Goal: Check status: Check status

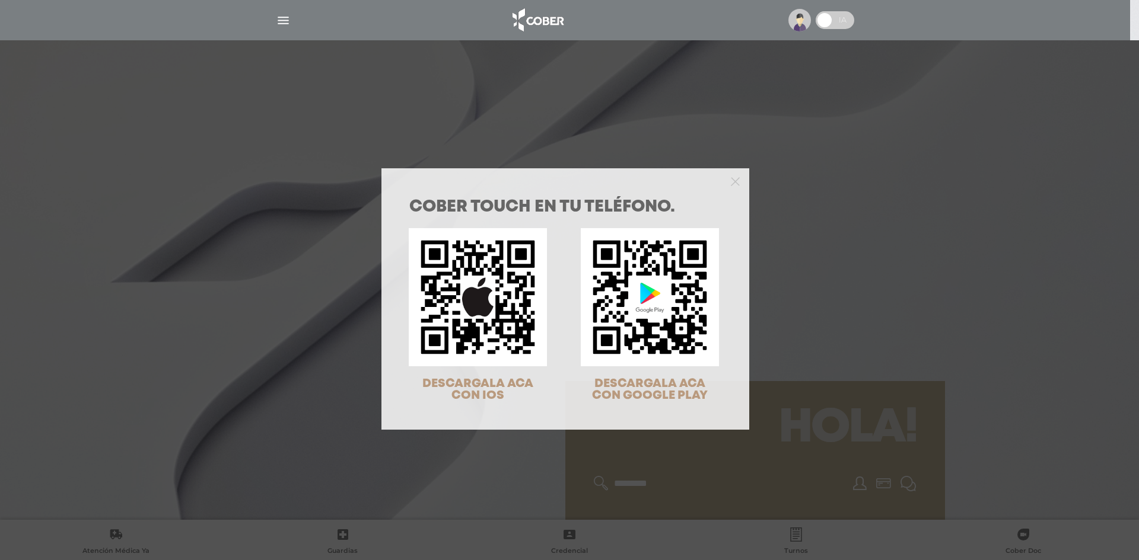
click at [849, 144] on div "COBER TOUCH en tu teléfono. DESCARGALA ACA CON IOS DESCARGALA ACA CON GOOGLE PL…" at bounding box center [569, 280] width 1139 height 560
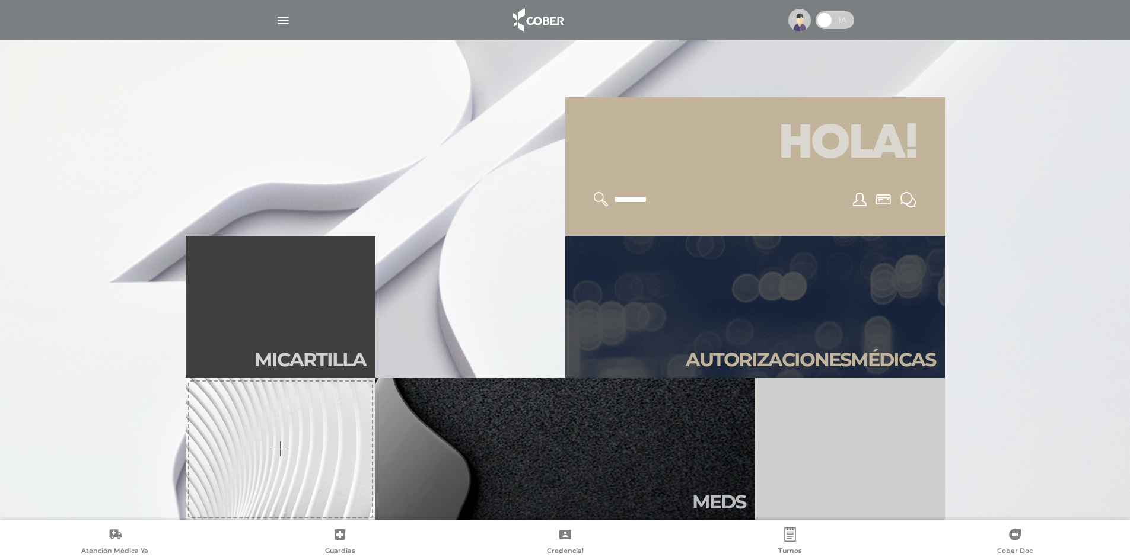
scroll to position [356, 0]
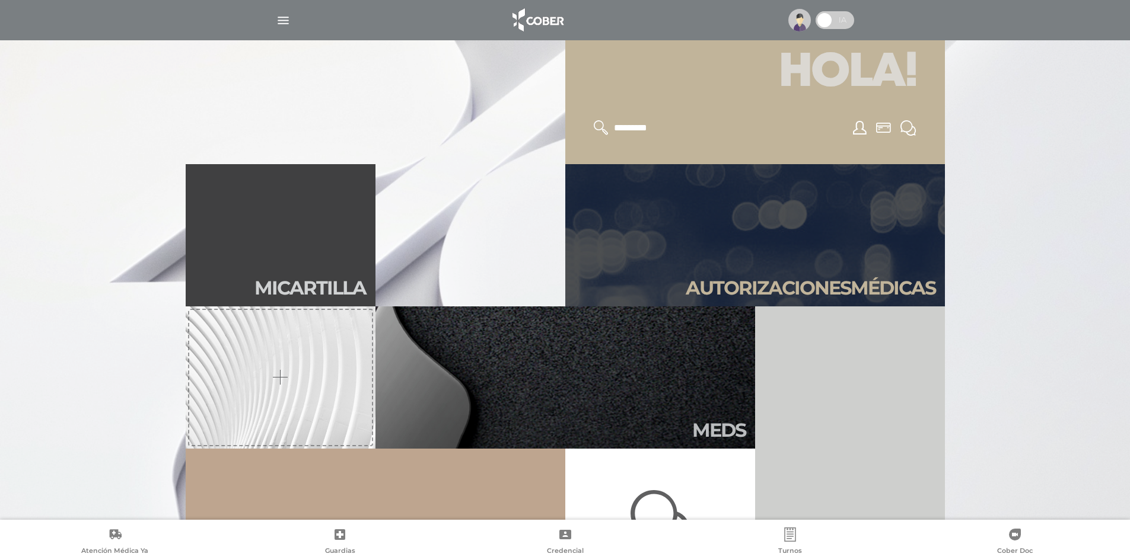
click at [823, 272] on link "Autori zaciones médicas" at bounding box center [755, 235] width 380 height 142
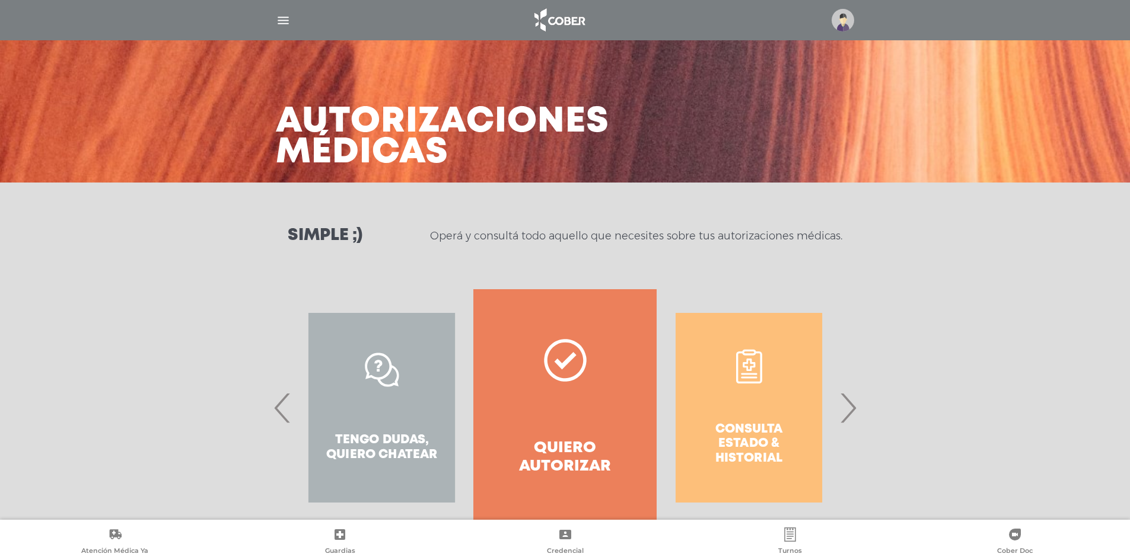
drag, startPoint x: 849, startPoint y: 416, endPoint x: 831, endPoint y: 418, distance: 17.9
click at [849, 417] on span "›" at bounding box center [847, 408] width 23 height 64
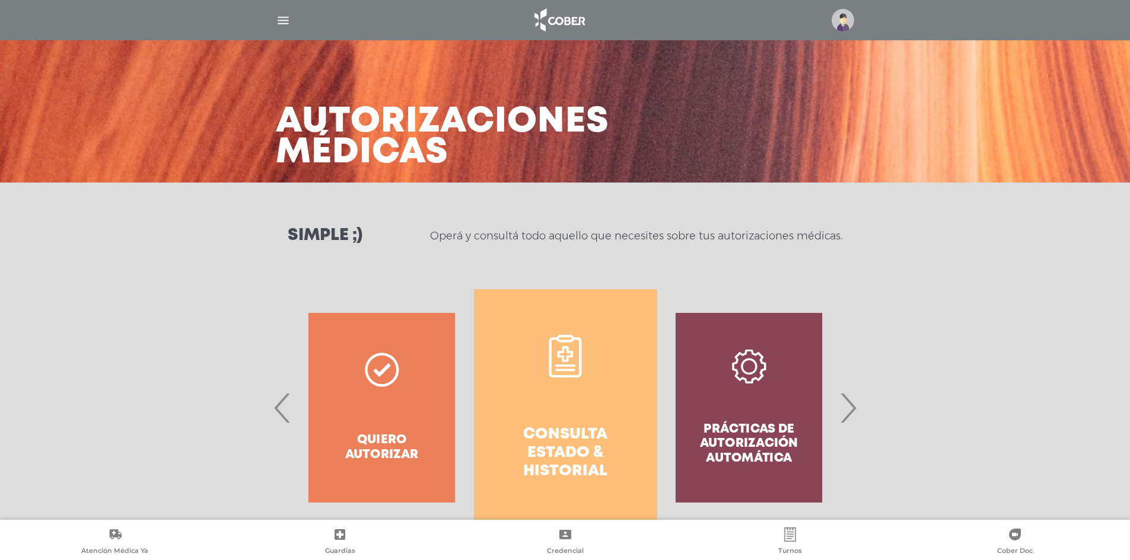
click at [563, 408] on link "Consulta estado & historial" at bounding box center [565, 407] width 183 height 237
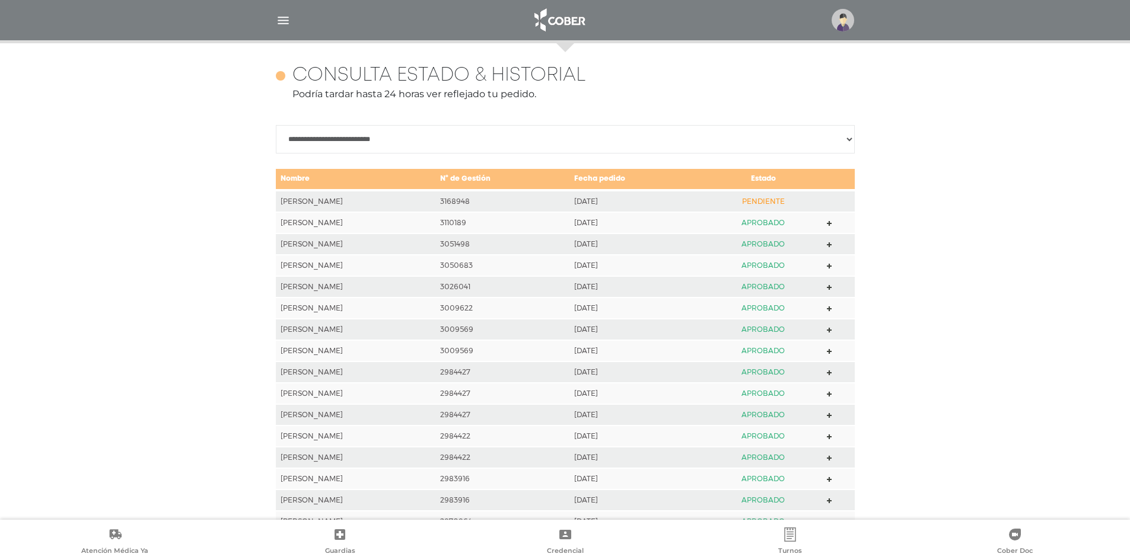
scroll to position [527, 0]
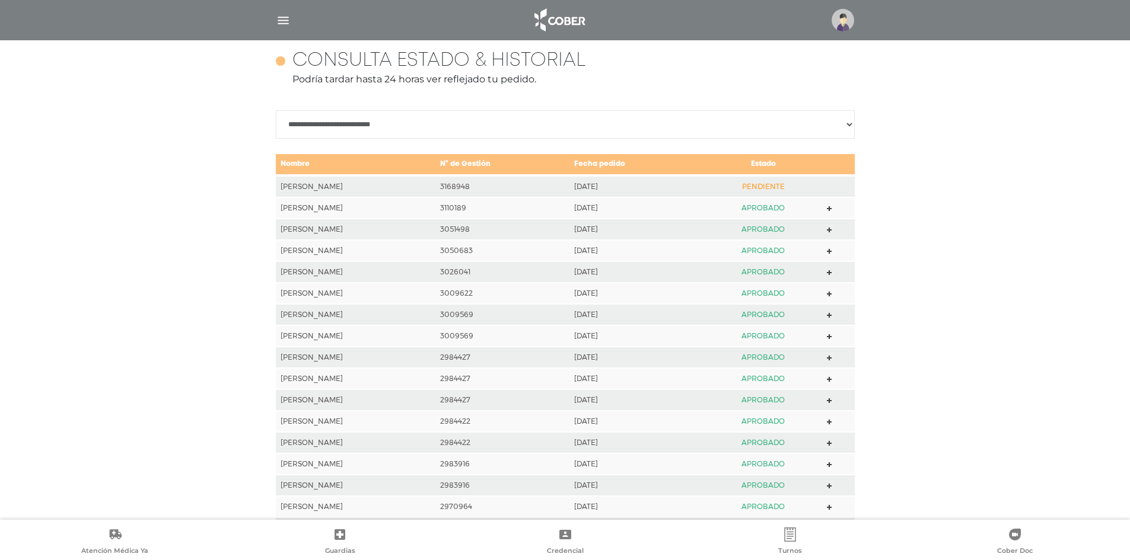
click at [788, 185] on td "PENDIENTE" at bounding box center [763, 187] width 118 height 22
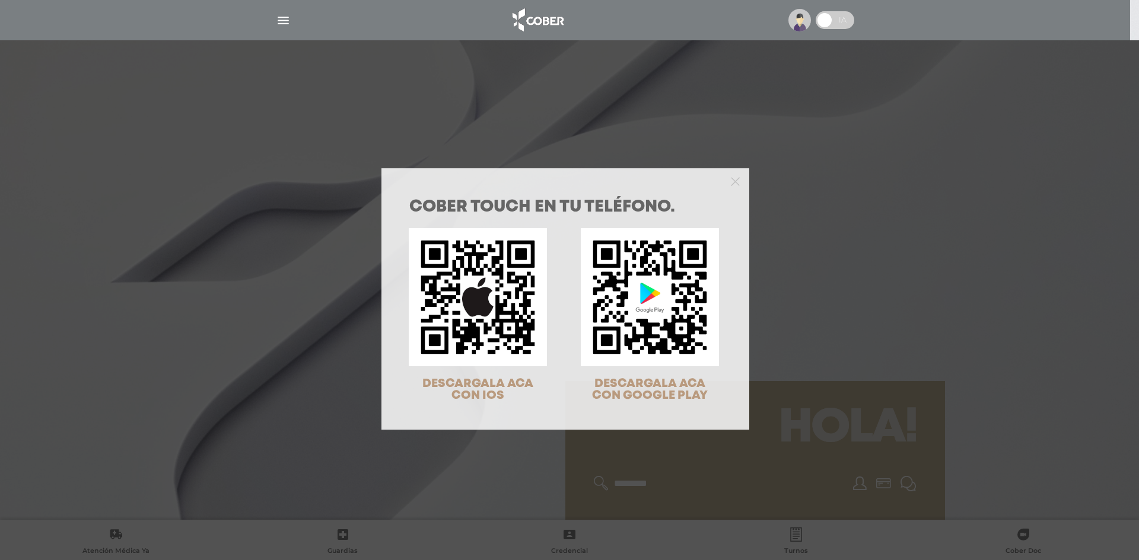
click at [855, 236] on div "COBER TOUCH en tu teléfono. DESCARGALA ACA CON IOS DESCARGALA ACA CON GOOGLE PL…" at bounding box center [569, 280] width 1139 height 560
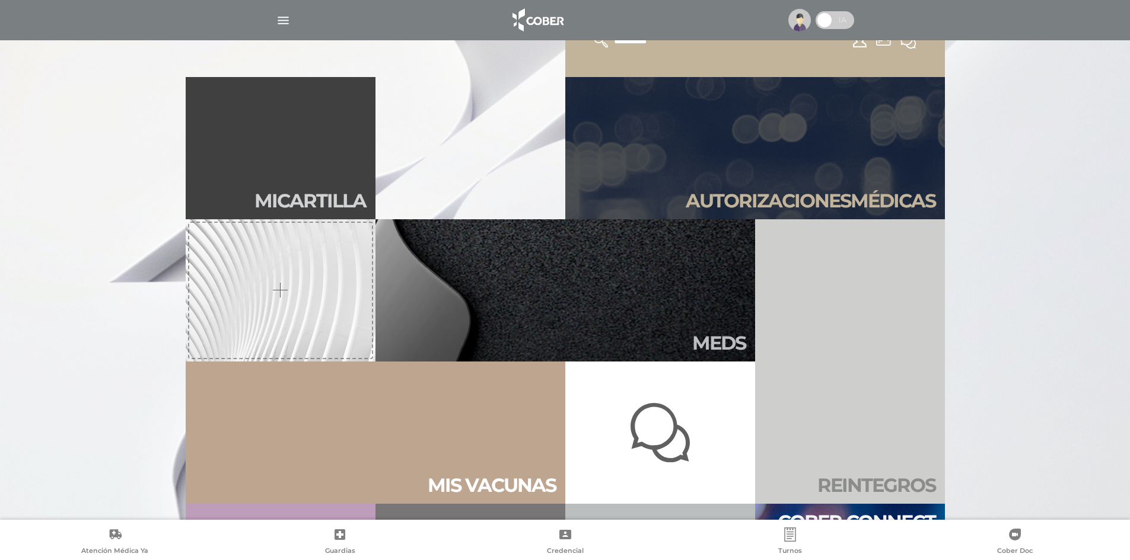
scroll to position [297, 0]
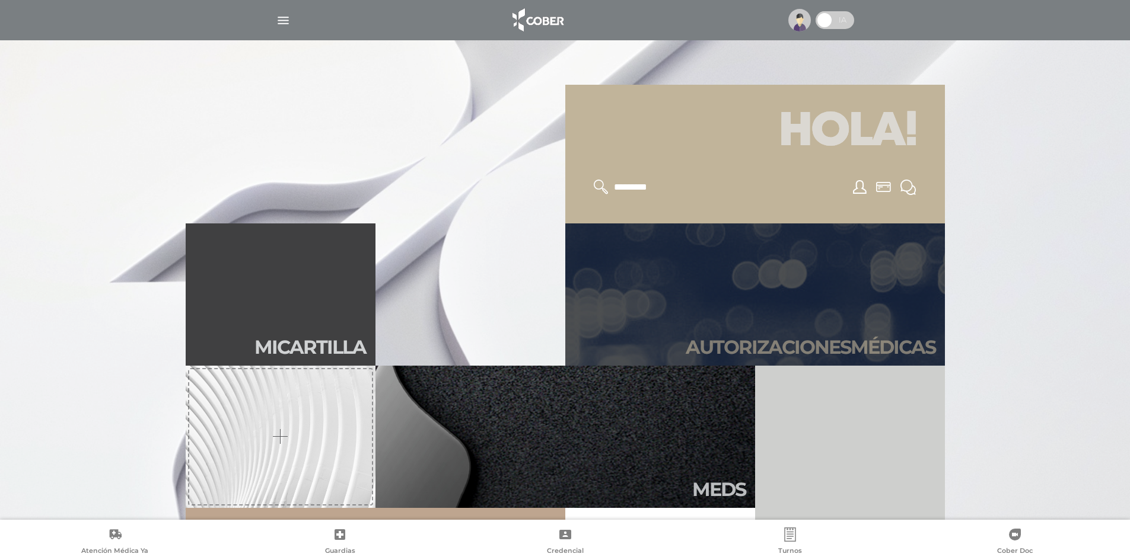
click at [847, 278] on link "Autori zaciones médicas" at bounding box center [755, 295] width 380 height 142
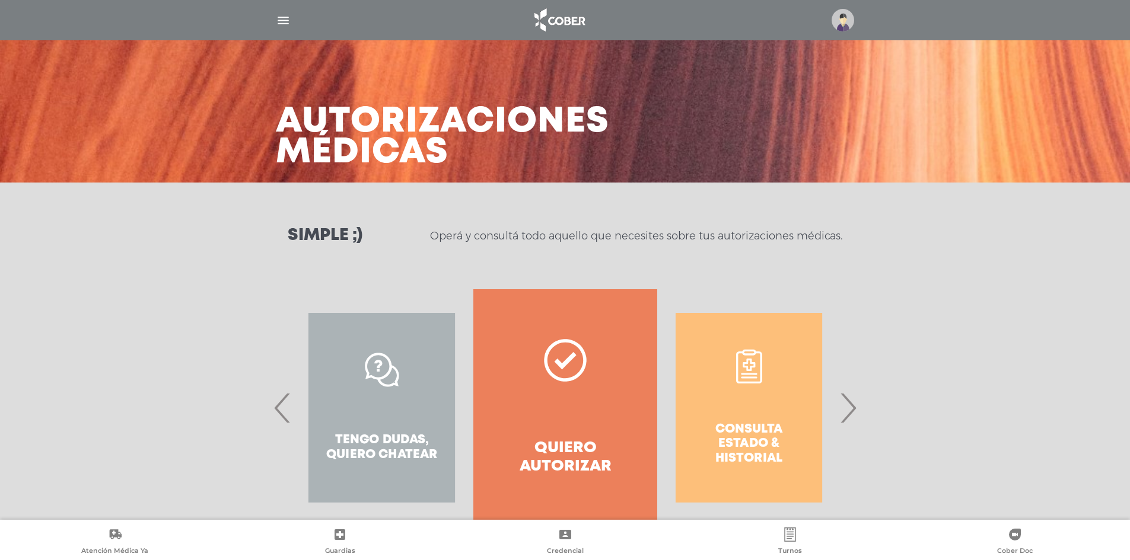
click at [841, 417] on span "›" at bounding box center [847, 408] width 23 height 64
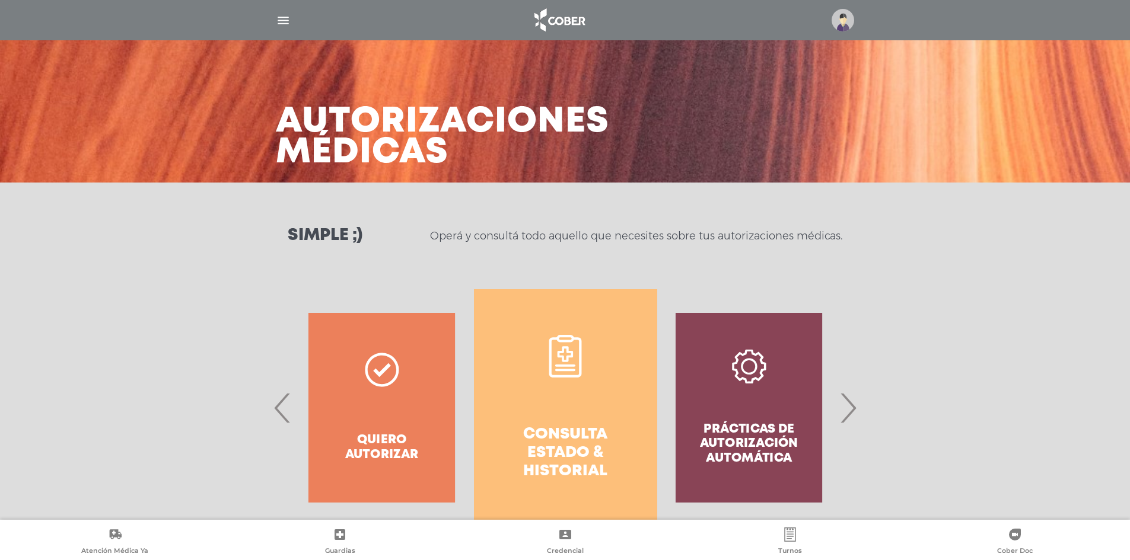
click at [579, 401] on link "Consulta estado & historial" at bounding box center [565, 407] width 183 height 237
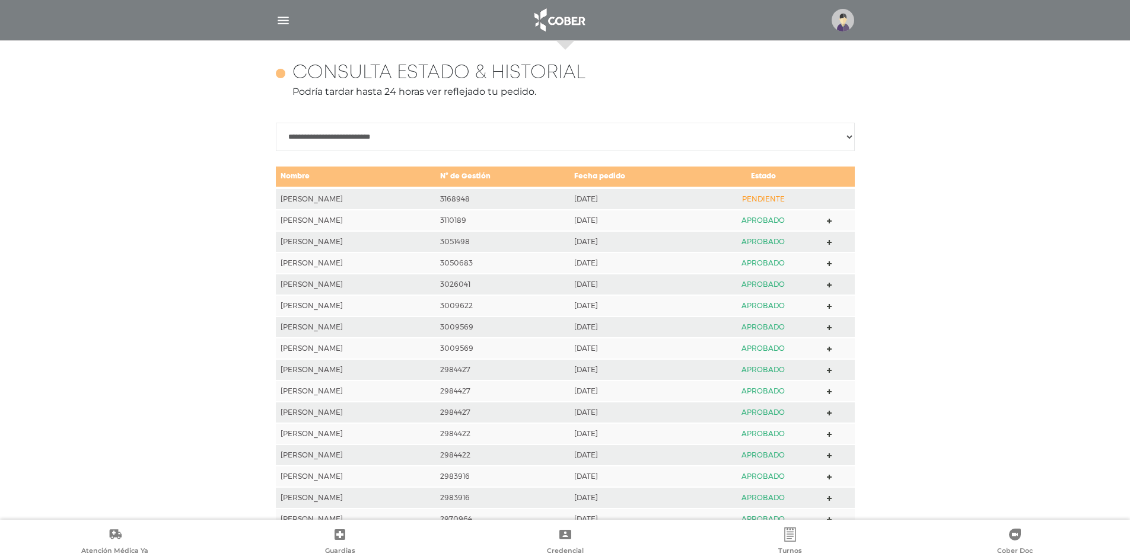
scroll to position [527, 0]
